Goal: Task Accomplishment & Management: Manage account settings

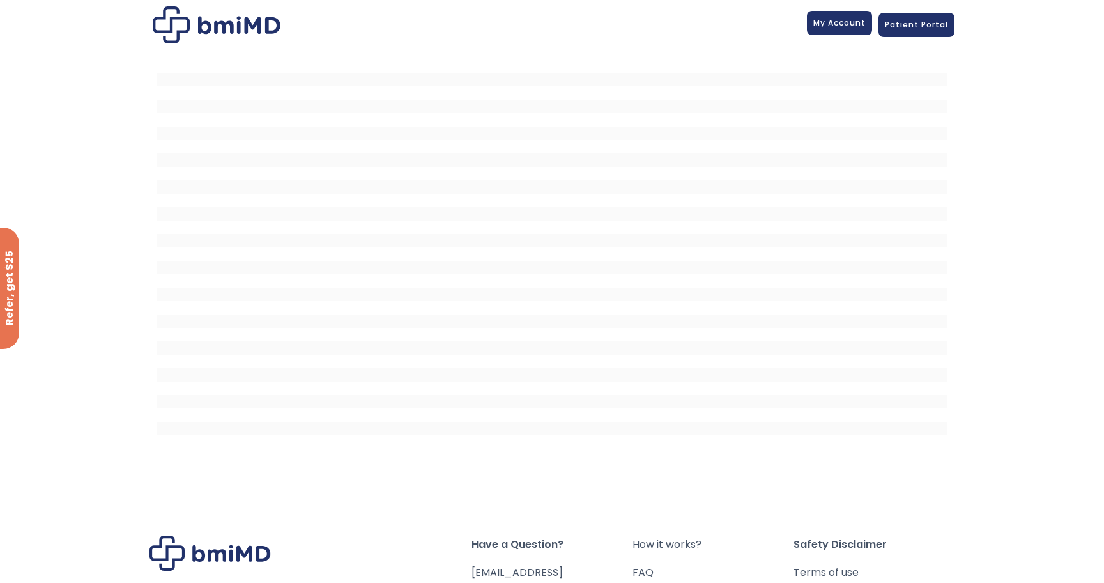
click at [842, 24] on span "My Account" at bounding box center [840, 22] width 52 height 11
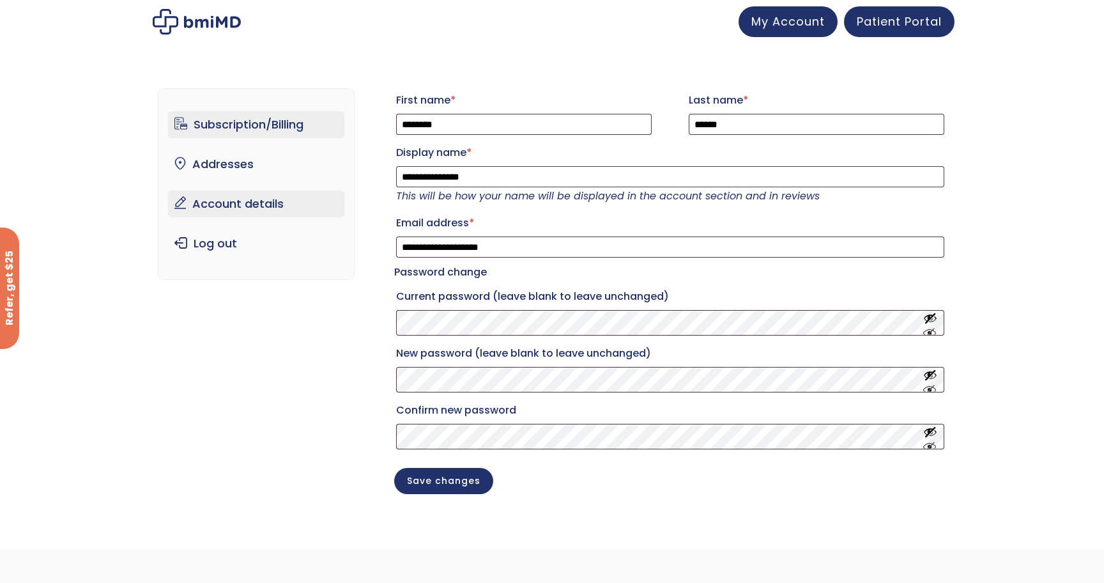
click at [236, 128] on link "Subscription/Billing" at bounding box center [256, 124] width 177 height 27
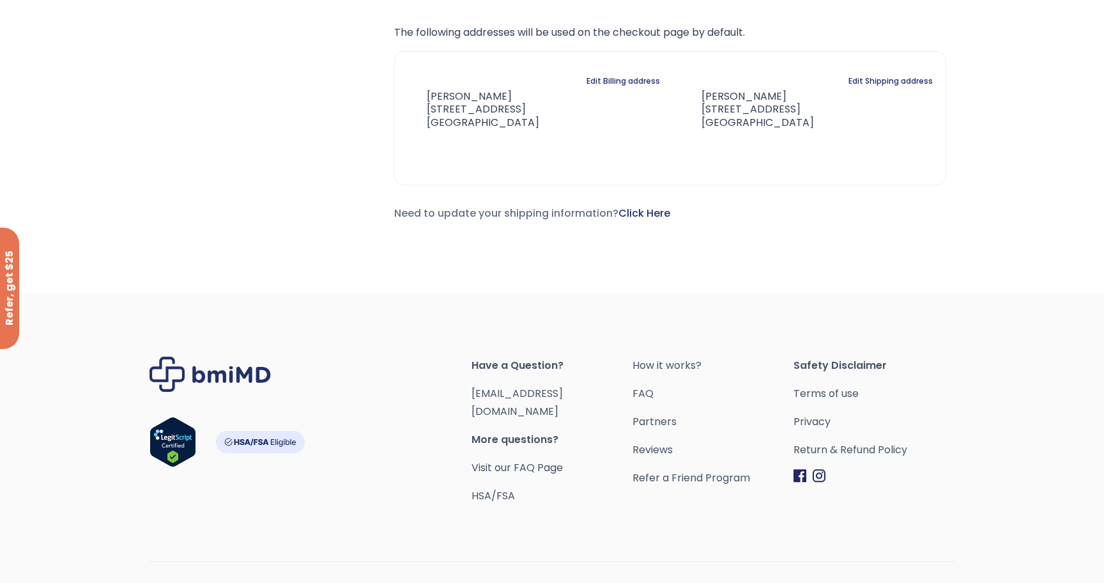
scroll to position [883, 0]
